Goal: Entertainment & Leisure: Consume media (video, audio)

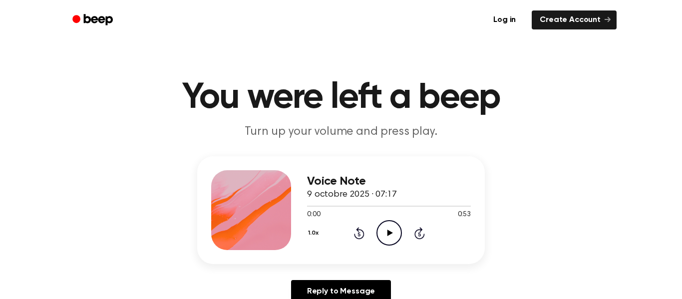
click at [381, 234] on icon "Play Audio" at bounding box center [389, 232] width 25 height 25
click at [361, 230] on icon at bounding box center [359, 233] width 10 height 12
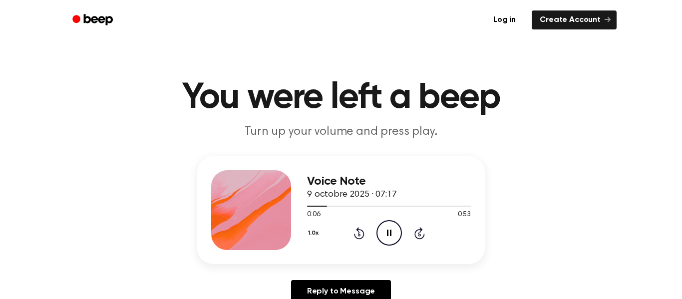
click at [361, 230] on icon at bounding box center [359, 233] width 10 height 12
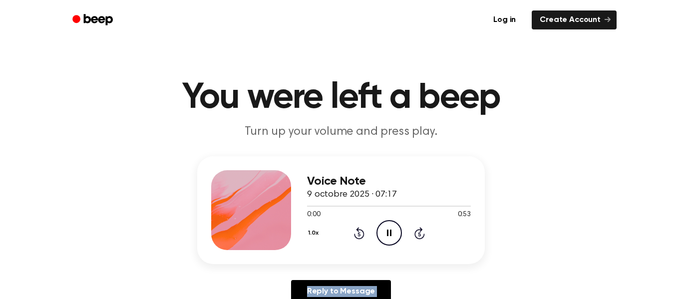
click at [361, 230] on icon at bounding box center [359, 233] width 10 height 12
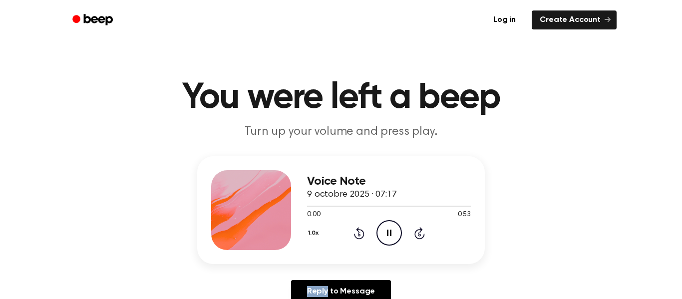
click at [361, 230] on icon at bounding box center [359, 233] width 10 height 12
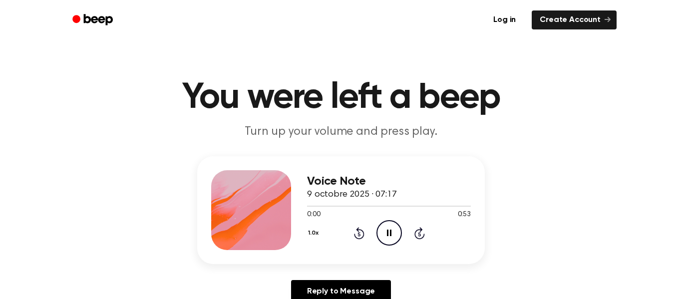
click at [361, 230] on icon at bounding box center [359, 233] width 10 height 12
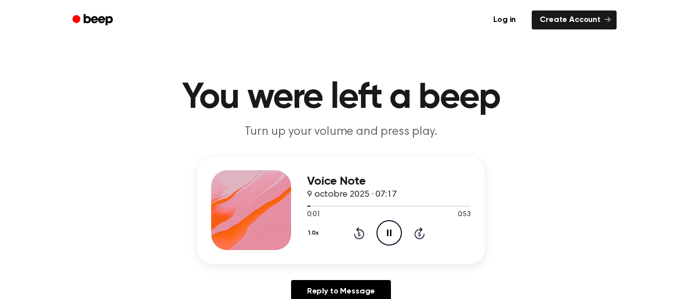
click at [394, 233] on icon "Pause Audio" at bounding box center [389, 232] width 25 height 25
click at [394, 233] on icon "Play Audio" at bounding box center [389, 232] width 25 height 25
click at [379, 226] on circle at bounding box center [389, 233] width 24 height 24
